Goal: Task Accomplishment & Management: Use online tool/utility

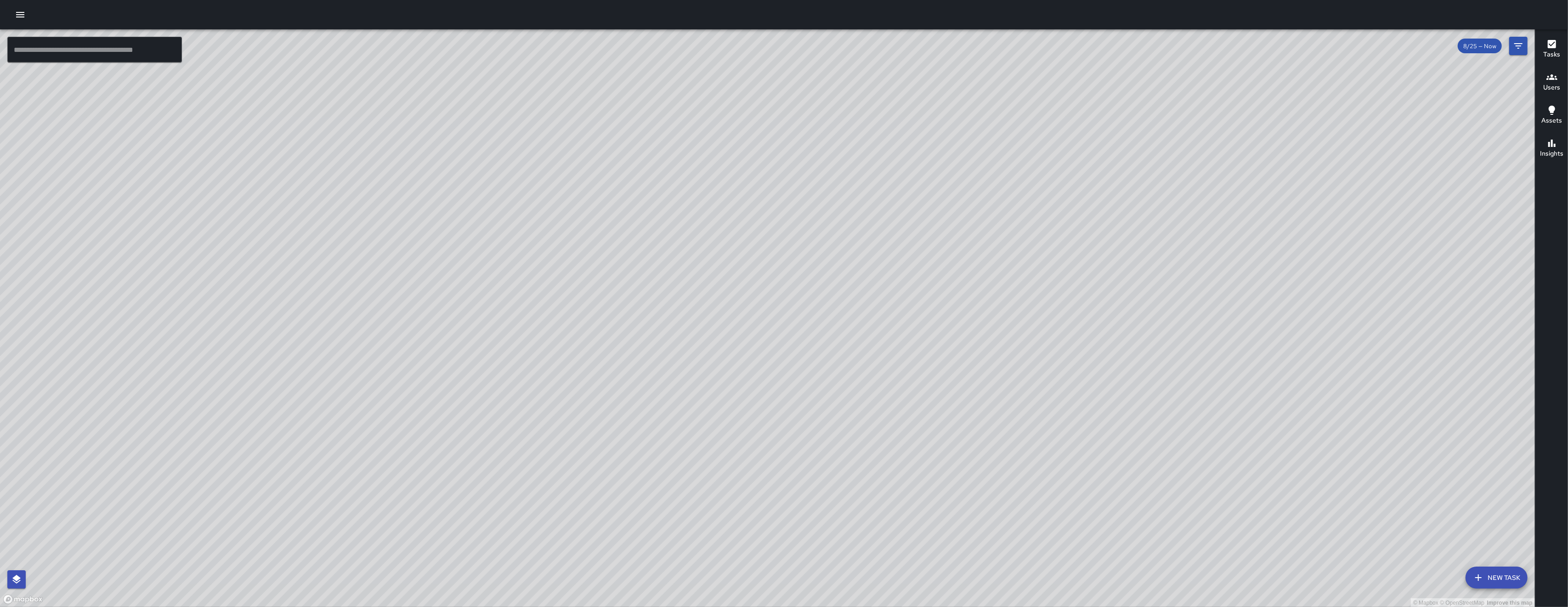
drag, startPoint x: 244, startPoint y: 269, endPoint x: 397, endPoint y: 341, distance: 169.1
click at [366, 331] on div "© Mapbox © OpenStreetMap Improve this map" at bounding box center [767, 318] width 1535 height 578
click at [398, 341] on div "© Mapbox © OpenStreetMap Improve this map" at bounding box center [767, 318] width 1535 height 578
drag, startPoint x: 269, startPoint y: 284, endPoint x: 448, endPoint y: 253, distance: 181.7
click at [282, 280] on div "© Mapbox © OpenStreetMap Improve this map" at bounding box center [767, 318] width 1535 height 578
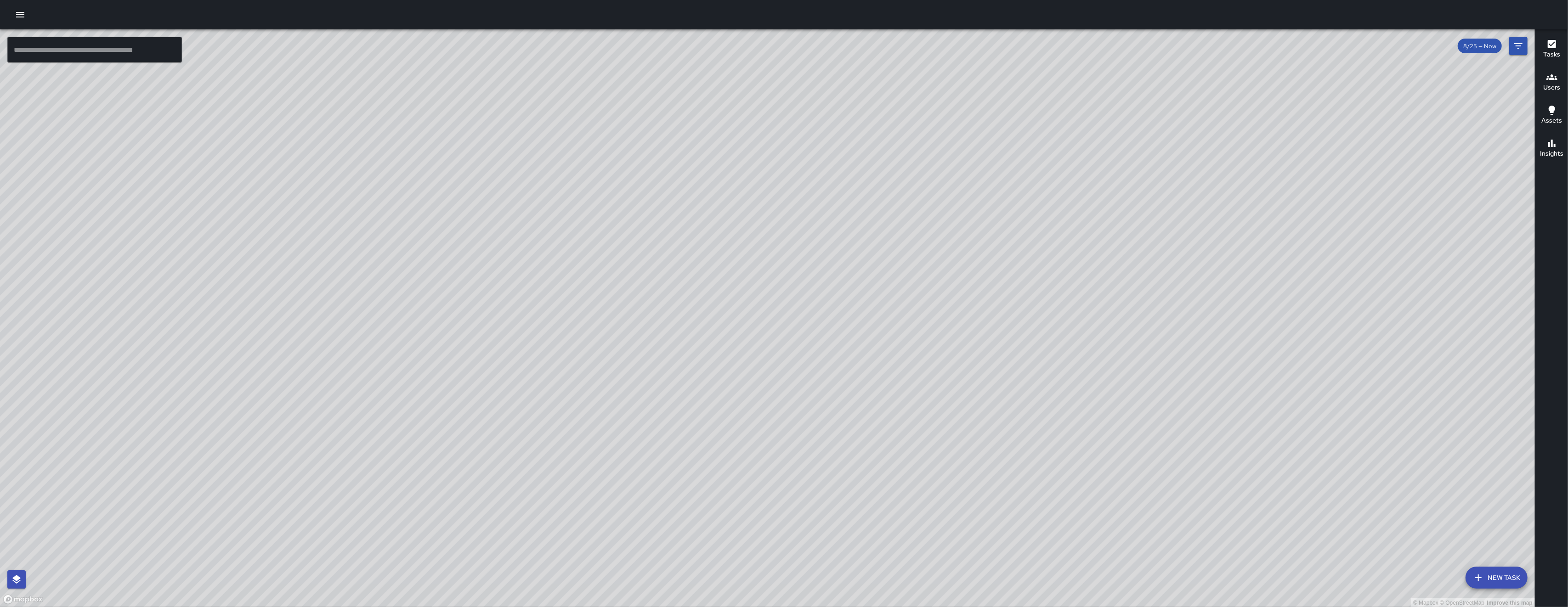
click at [340, 275] on div "© Mapbox © OpenStreetMap Improve this map" at bounding box center [767, 318] width 1535 height 578
drag, startPoint x: 448, startPoint y: 253, endPoint x: 477, endPoint y: 251, distance: 29.1
click at [485, 246] on div "© Mapbox © OpenStreetMap Improve this map" at bounding box center [767, 318] width 1535 height 578
drag, startPoint x: 260, startPoint y: 313, endPoint x: 483, endPoint y: 314, distance: 223.0
click at [483, 314] on div "© Mapbox © OpenStreetMap Improve this map" at bounding box center [767, 318] width 1535 height 578
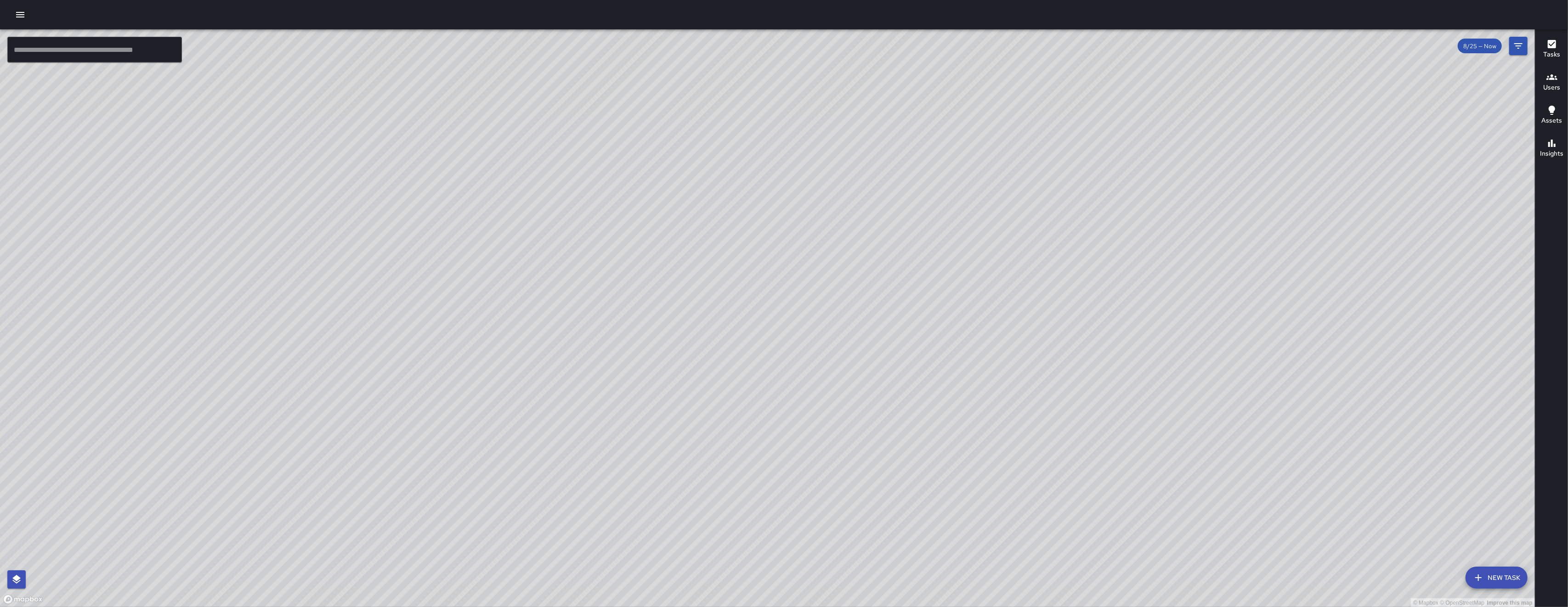
click at [616, 333] on div "© Mapbox © OpenStreetMap Improve this map" at bounding box center [767, 318] width 1535 height 578
click at [622, 333] on div "© Mapbox © OpenStreetMap Improve this map" at bounding box center [767, 318] width 1535 height 578
drag, startPoint x: 346, startPoint y: 341, endPoint x: 557, endPoint y: 325, distance: 211.6
click at [535, 325] on div "© Mapbox © OpenStreetMap Improve this map" at bounding box center [767, 318] width 1535 height 578
drag, startPoint x: 557, startPoint y: 325, endPoint x: 584, endPoint y: 325, distance: 27.0
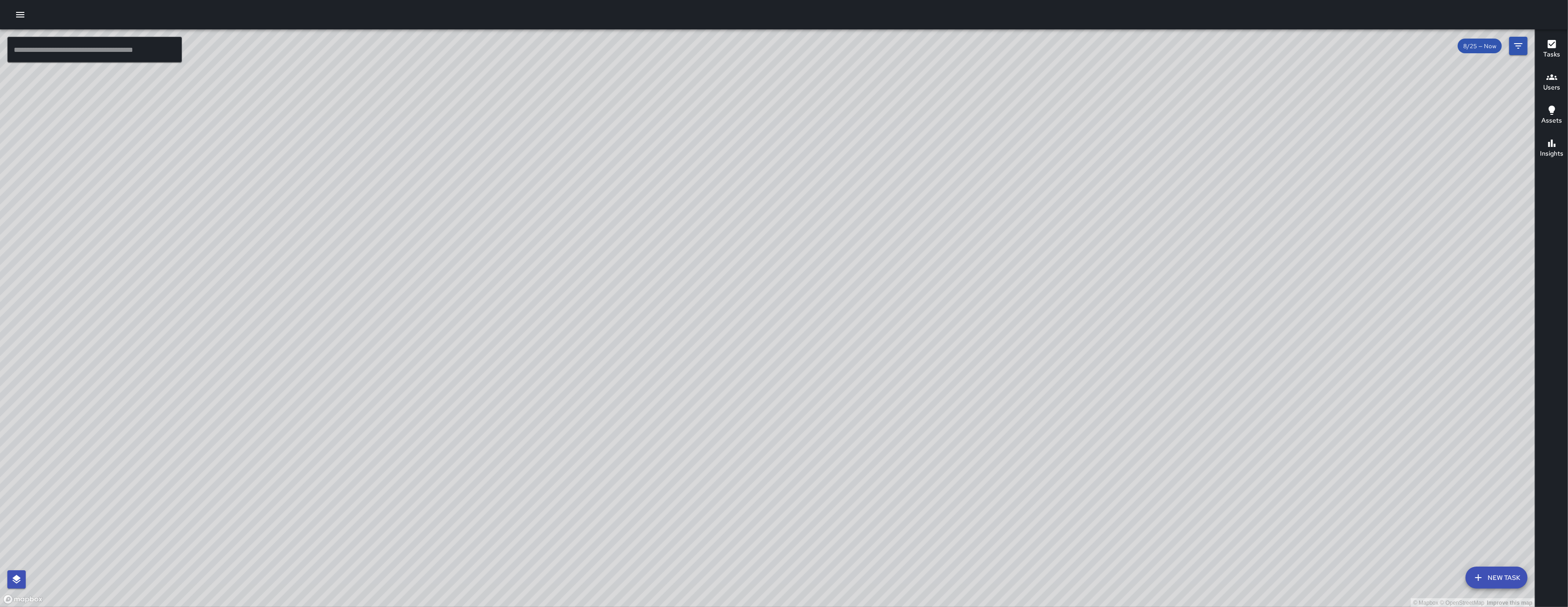
click at [570, 325] on div "© Mapbox © OpenStreetMap Improve this map" at bounding box center [767, 318] width 1535 height 578
click at [584, 325] on div "© Mapbox © OpenStreetMap Improve this map" at bounding box center [767, 318] width 1535 height 578
drag, startPoint x: 408, startPoint y: 302, endPoint x: 424, endPoint y: 301, distance: 16.0
click at [418, 302] on div "© Mapbox © OpenStreetMap Improve this map" at bounding box center [767, 318] width 1535 height 578
click at [405, 294] on div "© Mapbox © OpenStreetMap Improve this map WB [PERSON_NAME] [STREET_ADDRESS][PER…" at bounding box center [767, 318] width 1535 height 578
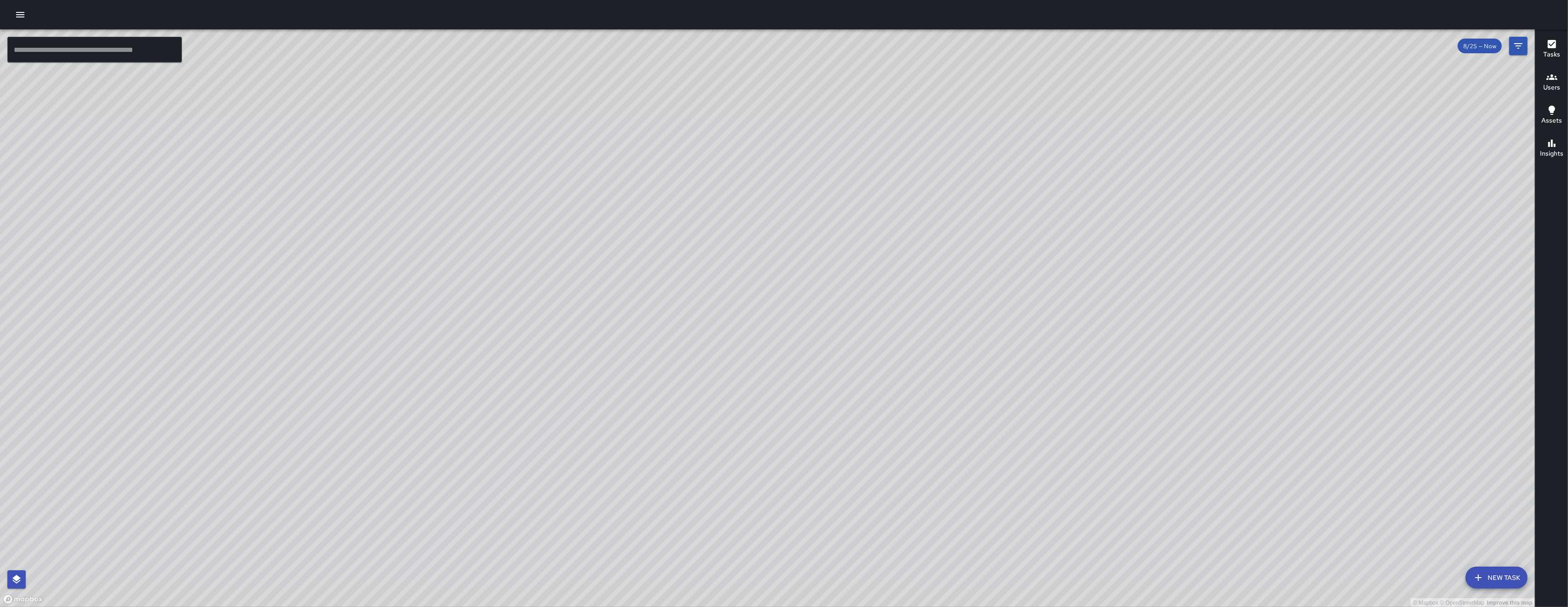
click at [405, 294] on div "© Mapbox © OpenStreetMap Improve this map WB [PERSON_NAME] [STREET_ADDRESS][PER…" at bounding box center [767, 318] width 1535 height 578
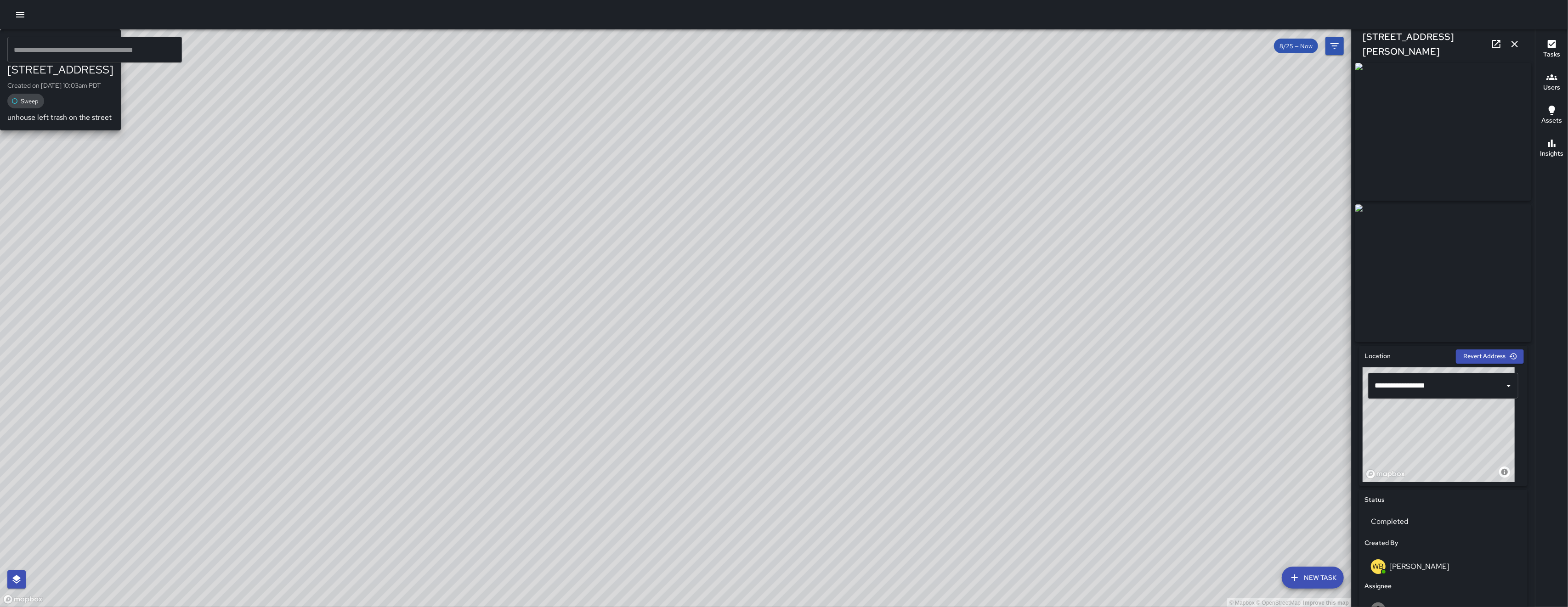
click at [695, 307] on div "© Mapbox © OpenStreetMap Improve this map DL [PERSON_NAME] [GEOGRAPHIC_DATA] Cr…" at bounding box center [676, 318] width 1351 height 578
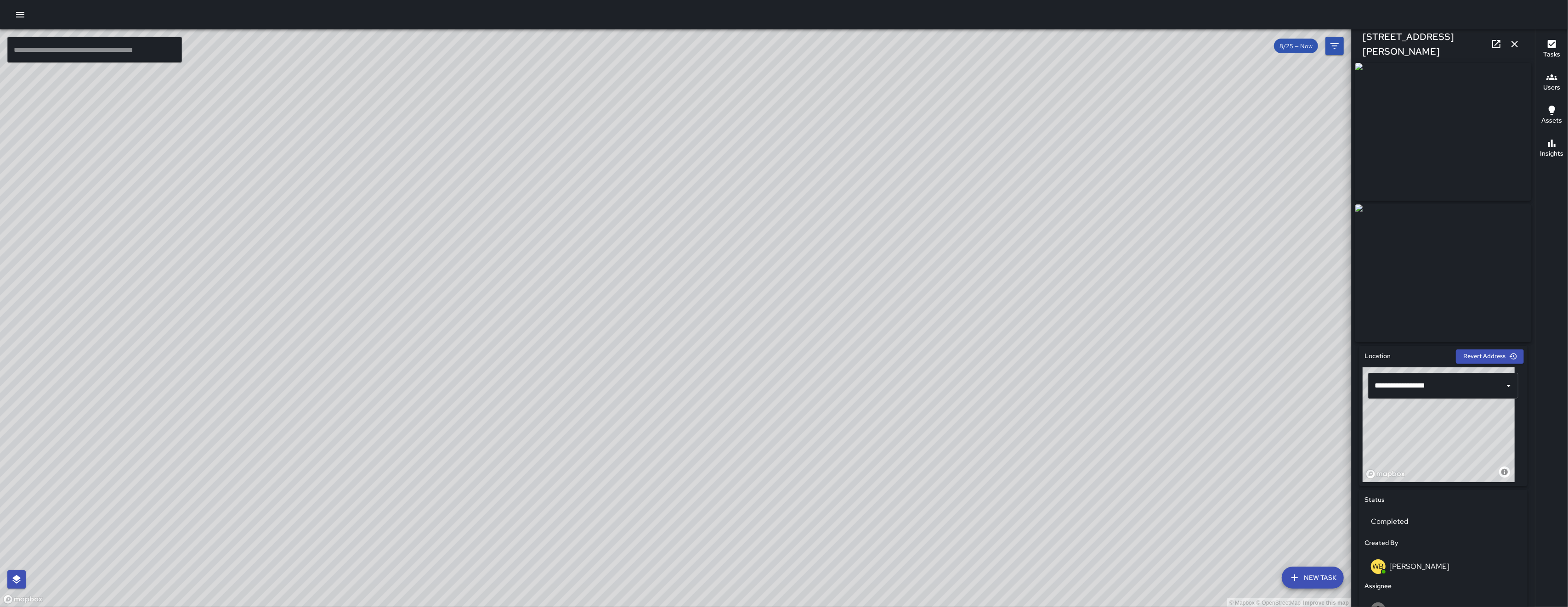
click at [1513, 41] on icon "button" at bounding box center [1515, 43] width 7 height 7
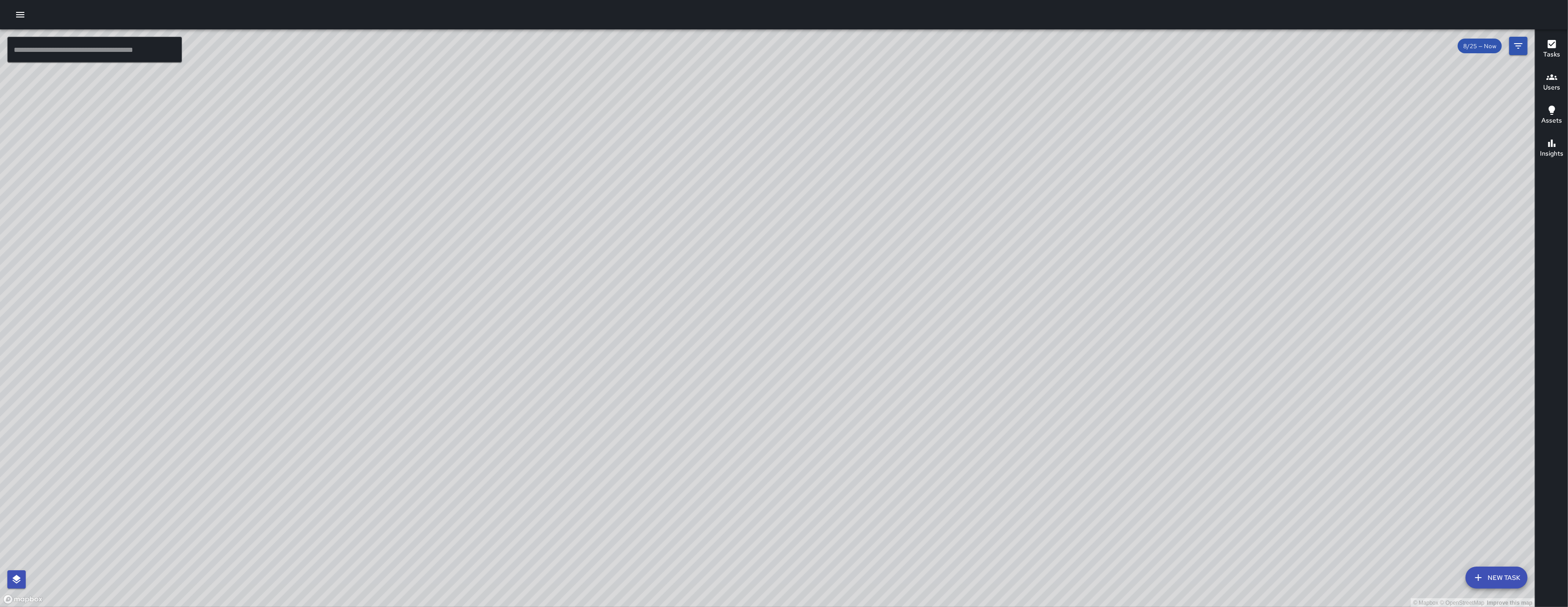
click at [776, 305] on div "© Mapbox © OpenStreetMap Improve this map DL [PERSON_NAME] [GEOGRAPHIC_DATA] Cr…" at bounding box center [767, 318] width 1535 height 578
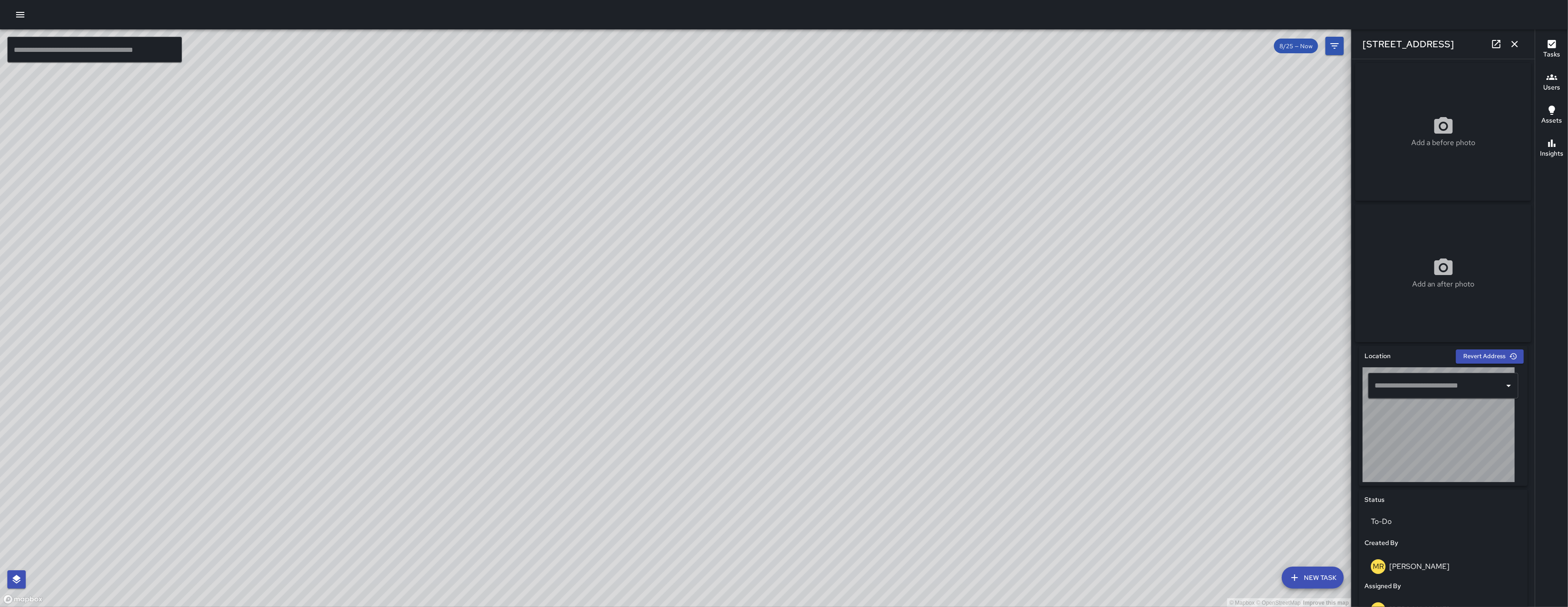
type input "**********"
click at [776, 305] on div "© Mapbox © OpenStreetMap Improve this map" at bounding box center [676, 318] width 1351 height 578
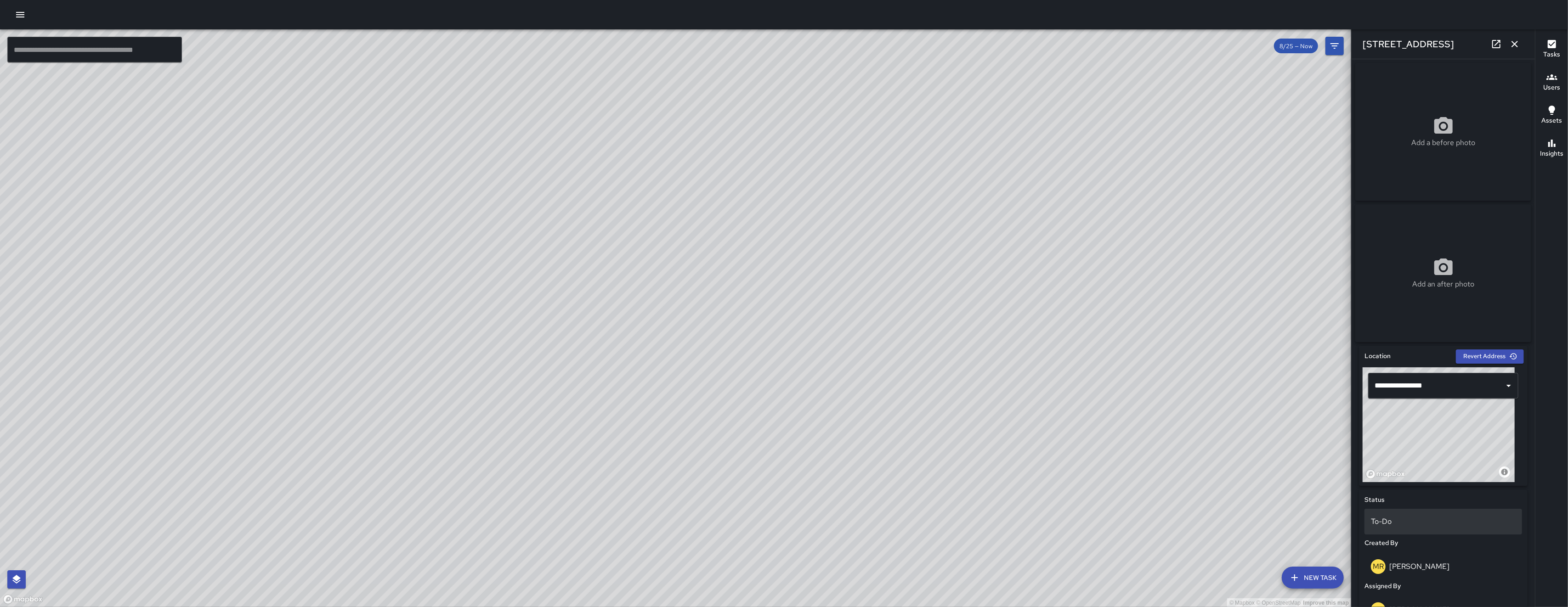
click at [1414, 533] on div "To-Do" at bounding box center [1444, 521] width 158 height 26
click at [1524, 39] on div "[STREET_ADDRESS]" at bounding box center [1443, 44] width 183 height 30
click at [1522, 40] on button "button" at bounding box center [1514, 43] width 18 height 18
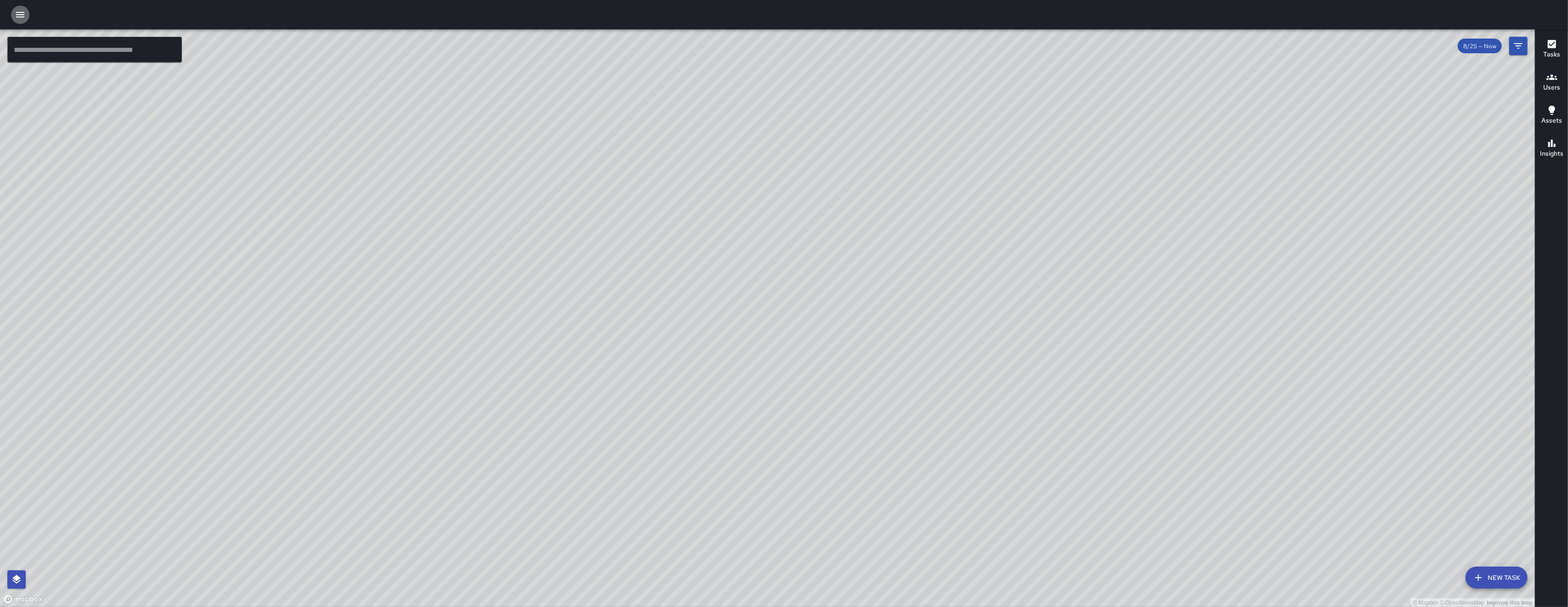
click at [23, 17] on icon "button" at bounding box center [20, 14] width 9 height 6
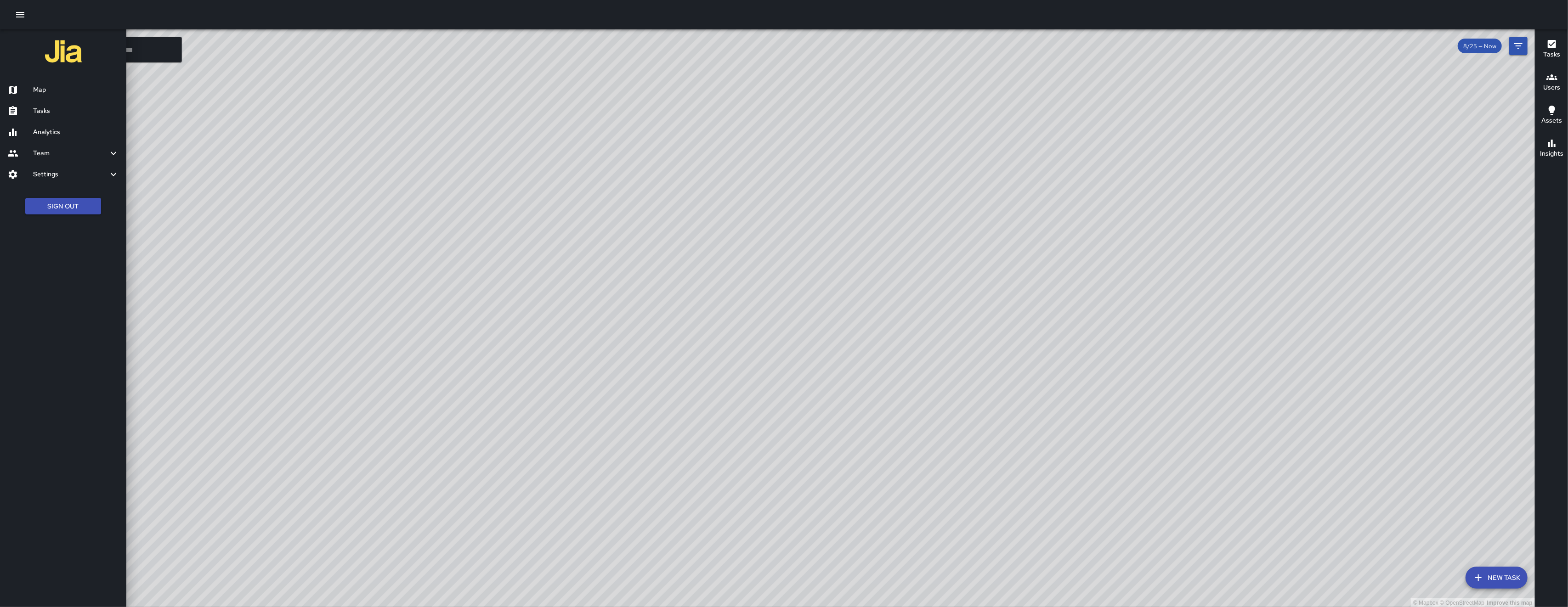
click at [35, 112] on h6 "Tasks" at bounding box center [75, 111] width 86 height 11
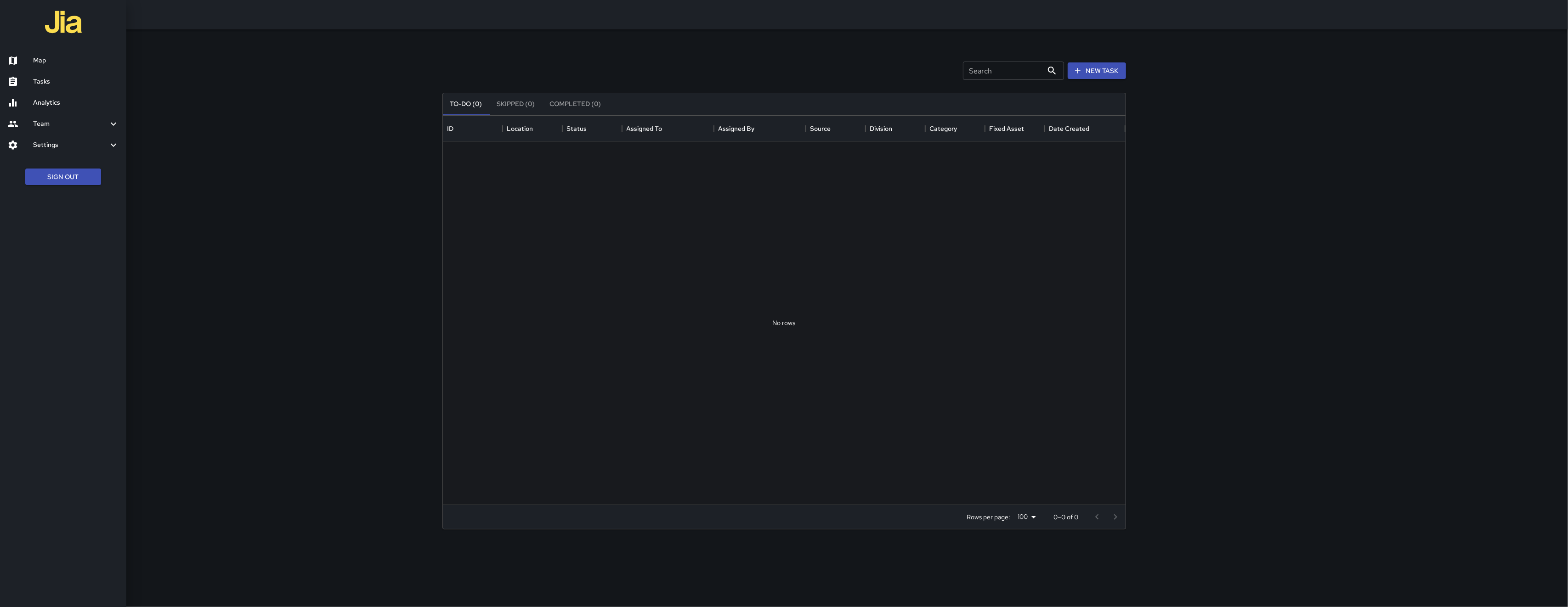
scroll to position [379, 673]
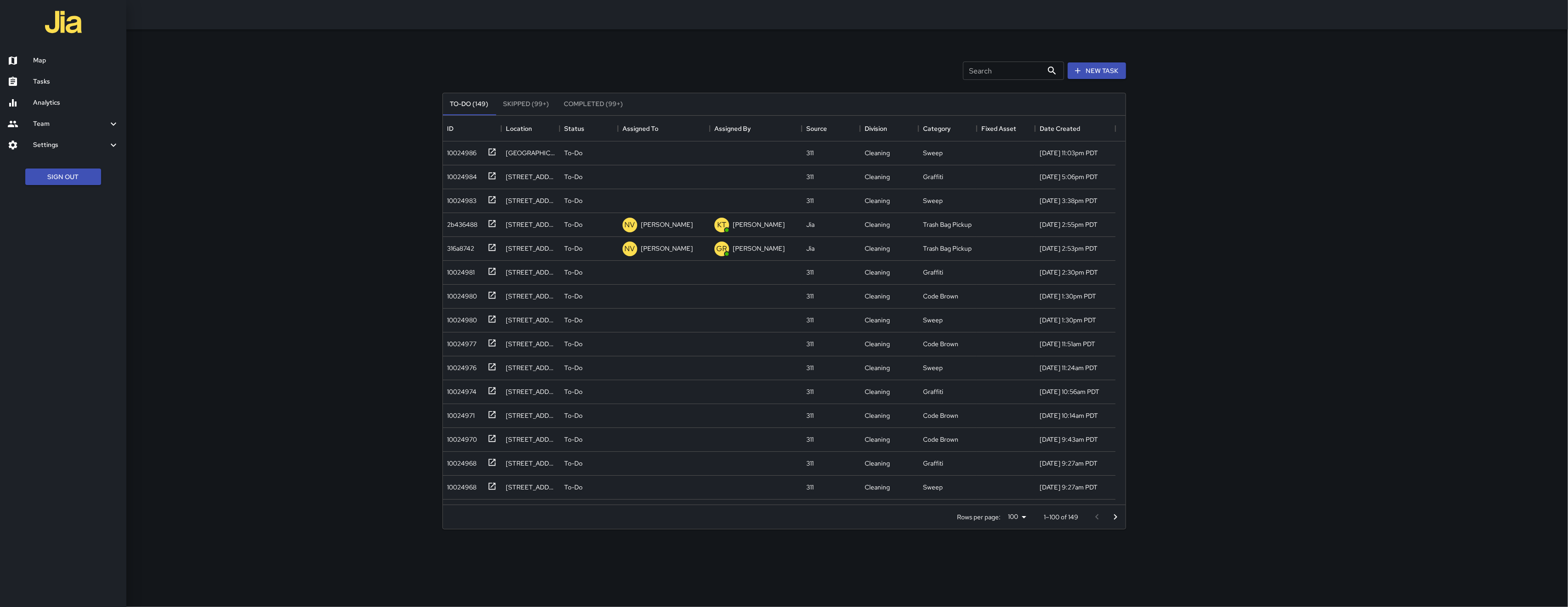
click at [467, 156] on div at bounding box center [784, 303] width 1568 height 607
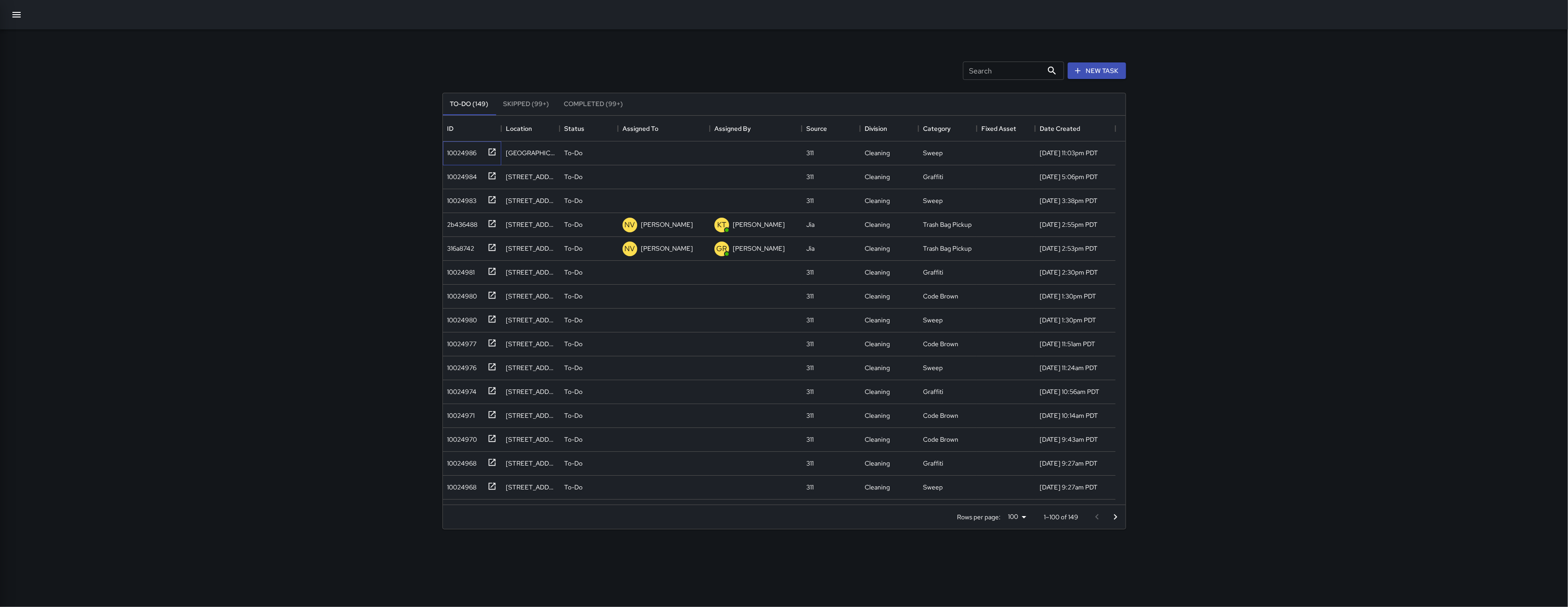
click at [464, 152] on div "10024986" at bounding box center [460, 150] width 33 height 13
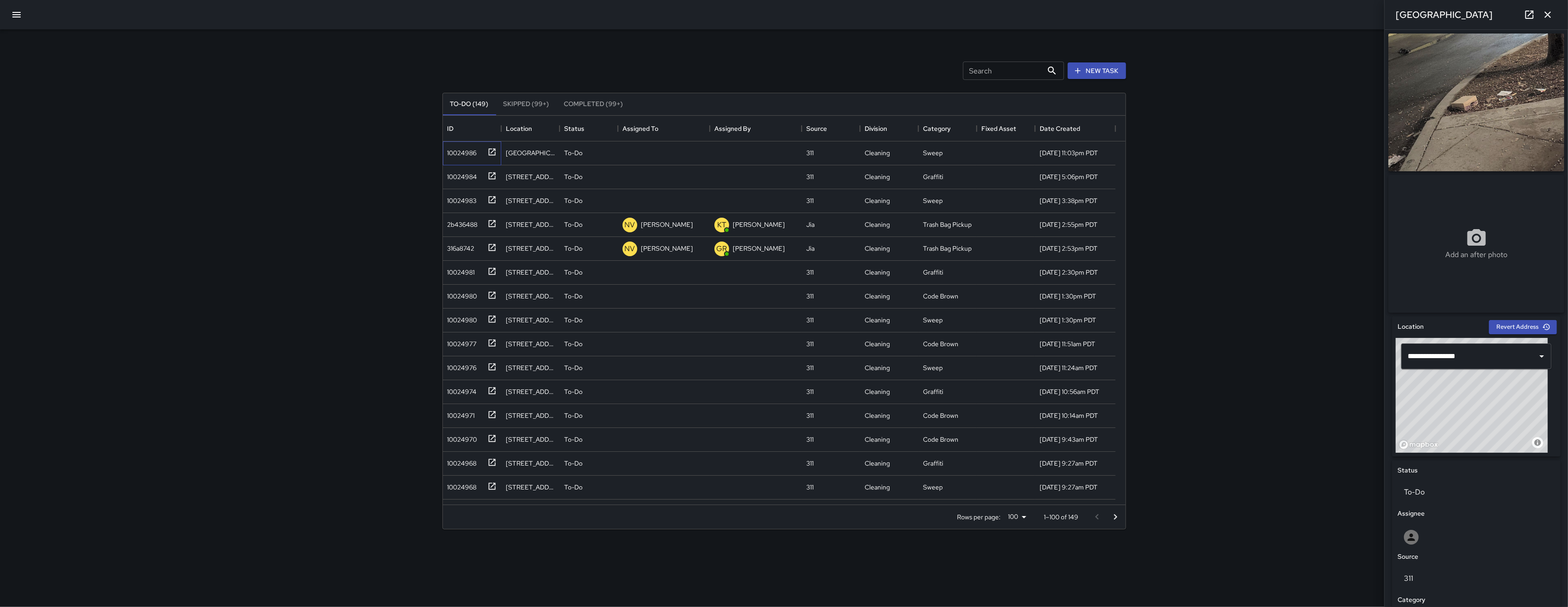
scroll to position [189, 0]
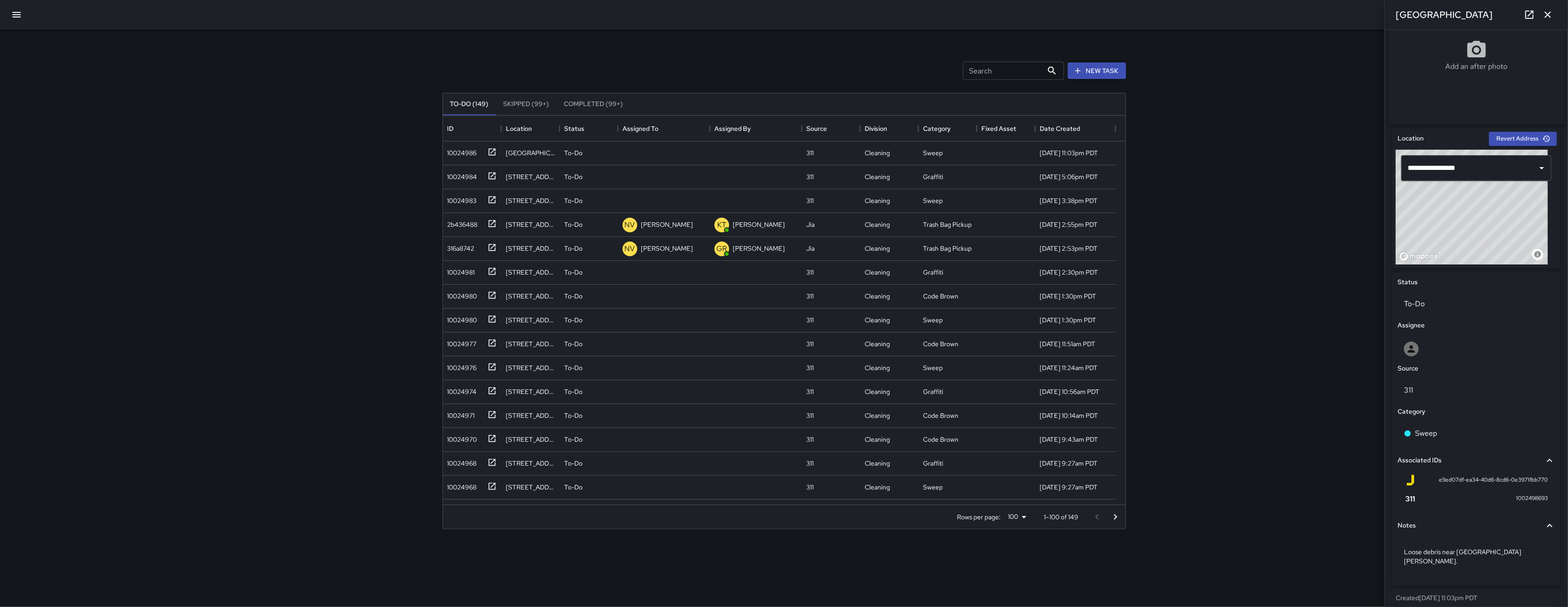
click at [1462, 371] on div "Source" at bounding box center [1477, 368] width 162 height 13
click at [1457, 365] on div "Source" at bounding box center [1477, 368] width 162 height 13
click at [1452, 353] on div at bounding box center [1477, 348] width 144 height 14
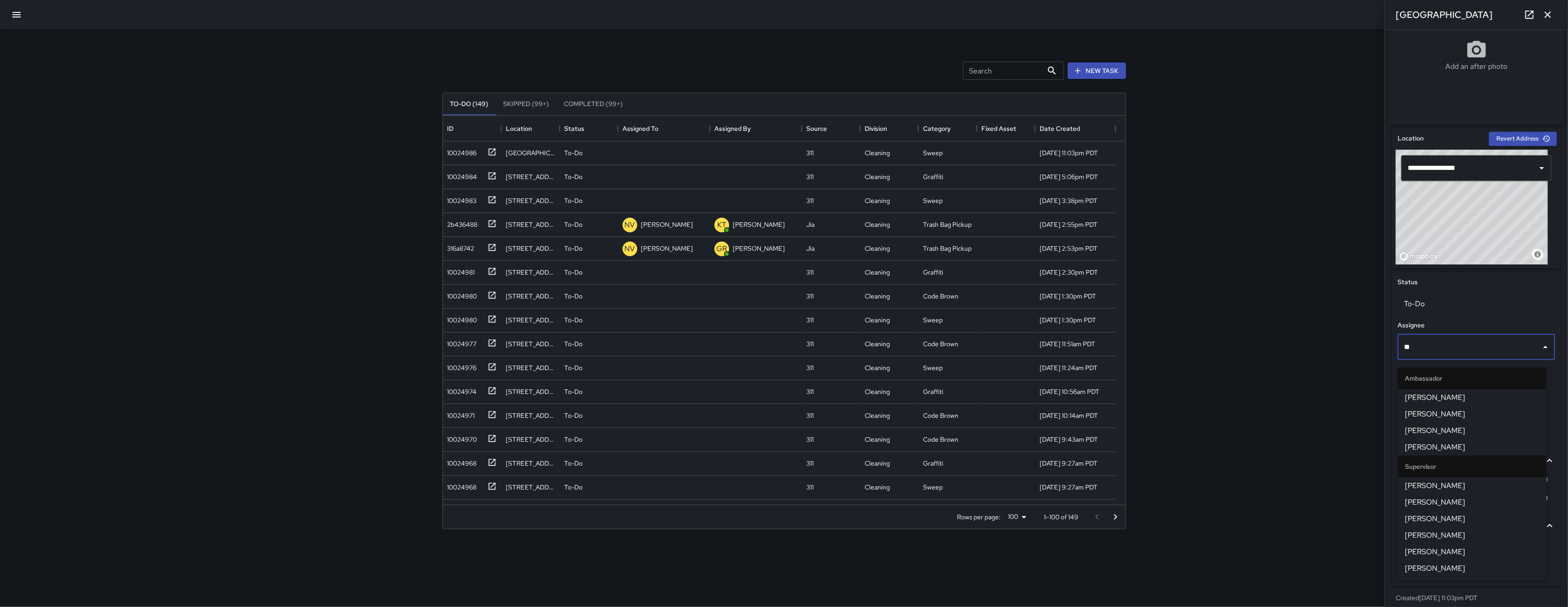
type input "***"
click at [1446, 393] on span "[PERSON_NAME]" at bounding box center [1472, 397] width 134 height 11
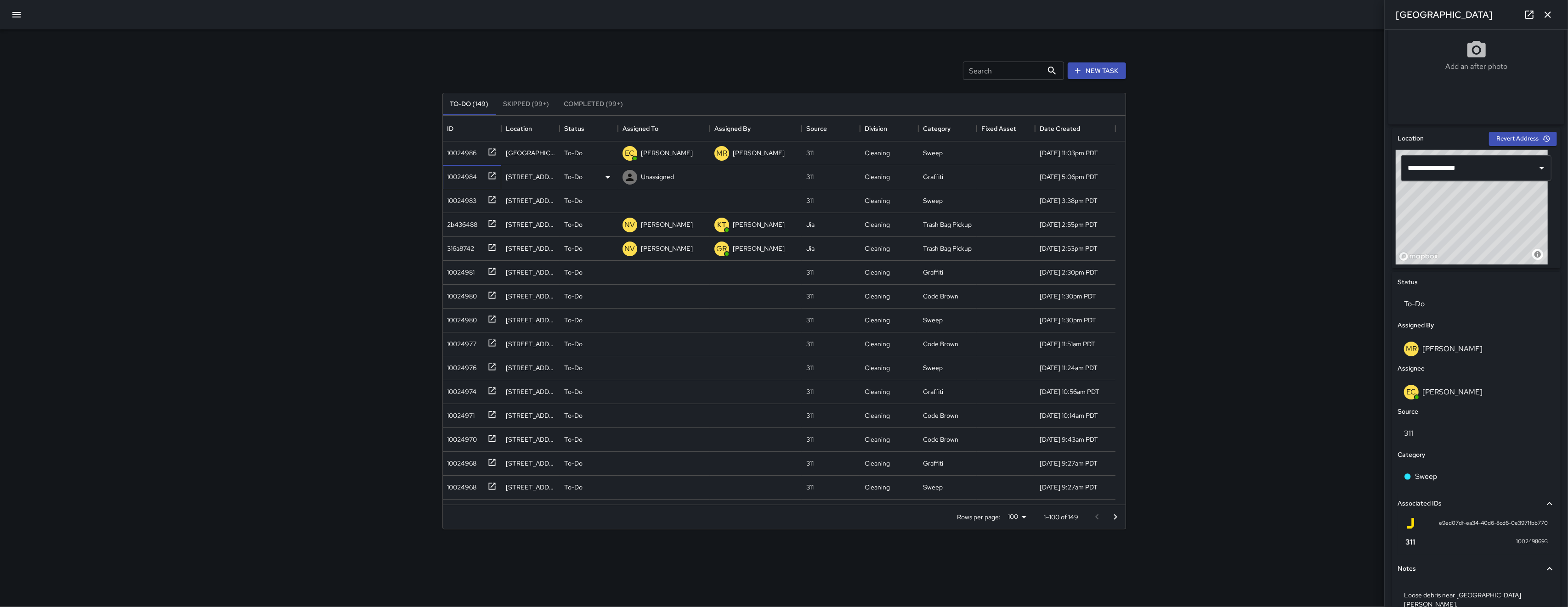
click at [456, 183] on div "10024984" at bounding box center [472, 177] width 59 height 24
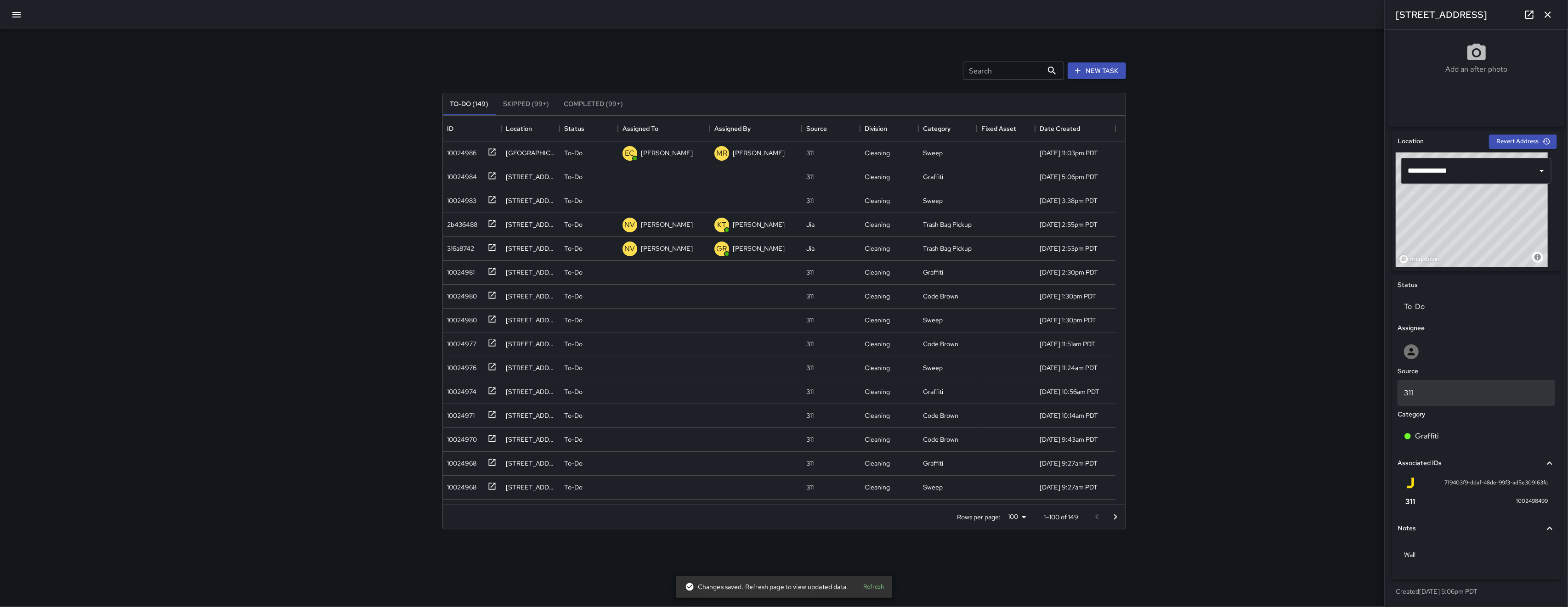
click at [1447, 398] on p "311" at bounding box center [1477, 392] width 144 height 11
click at [1425, 358] on div at bounding box center [784, 303] width 1568 height 607
click at [1425, 357] on div at bounding box center [1477, 351] width 144 height 14
type input "****"
click at [1434, 393] on span "[PERSON_NAME]" at bounding box center [1472, 397] width 134 height 11
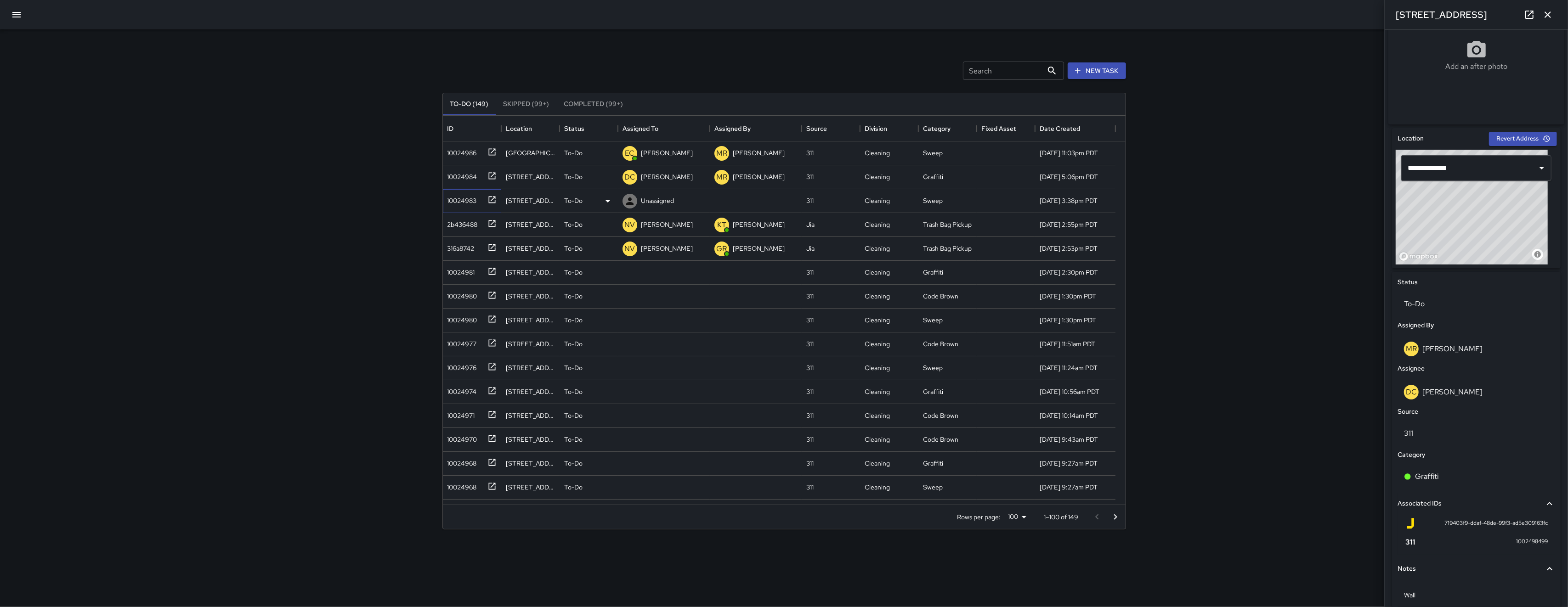
click at [456, 202] on div "10024983" at bounding box center [460, 198] width 33 height 13
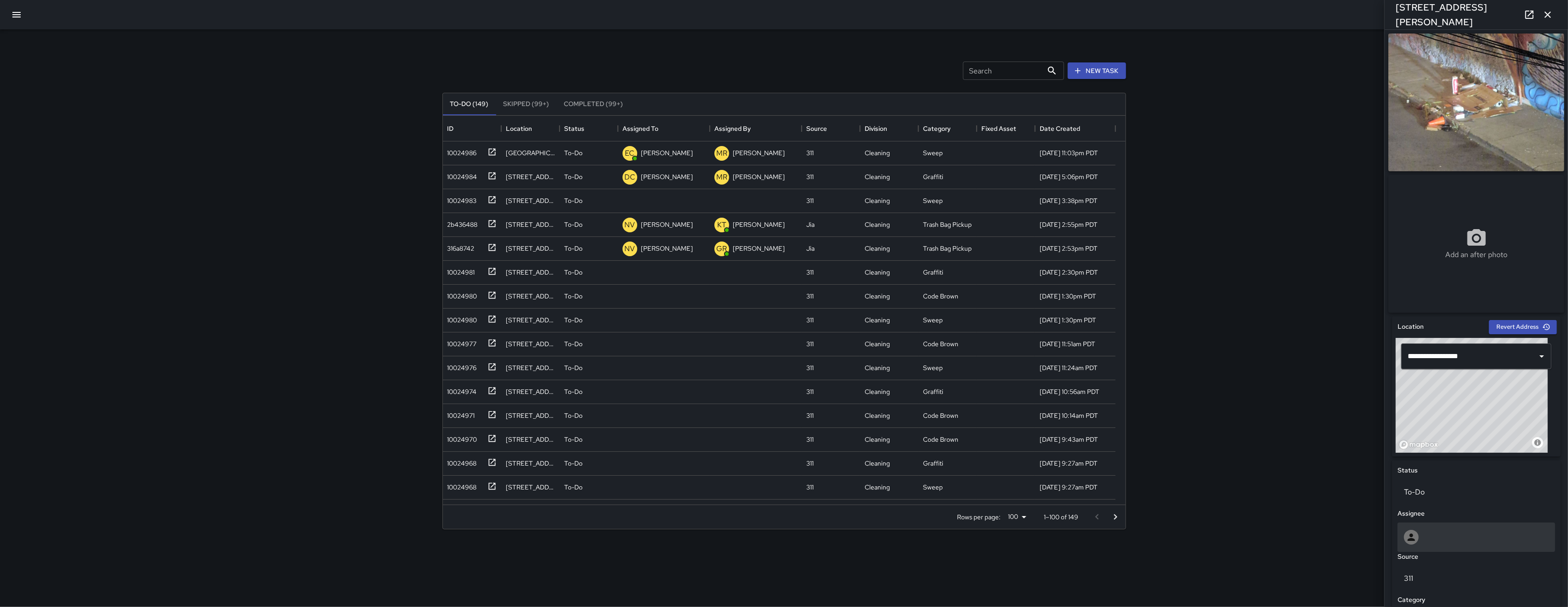
click at [1452, 534] on div at bounding box center [1477, 537] width 144 height 14
type input "***"
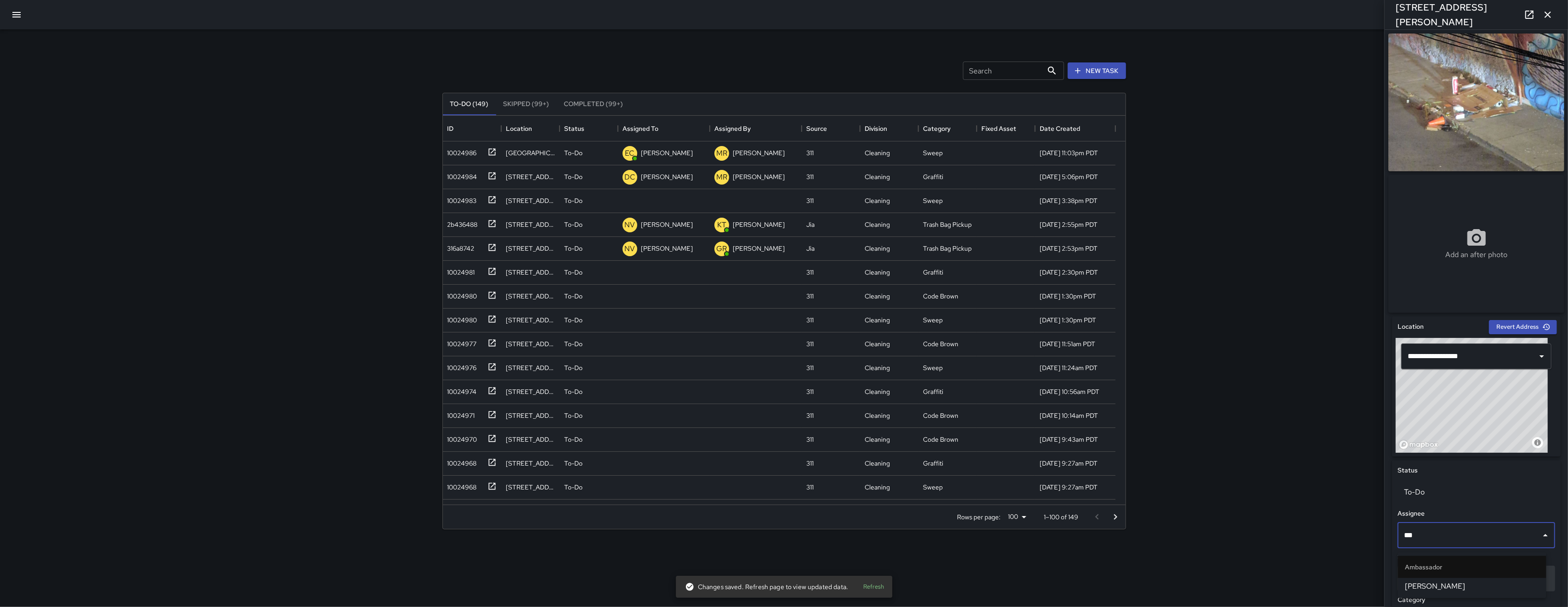
click at [1450, 586] on span "[PERSON_NAME]" at bounding box center [1472, 586] width 134 height 11
